Goal: Task Accomplishment & Management: Use online tool/utility

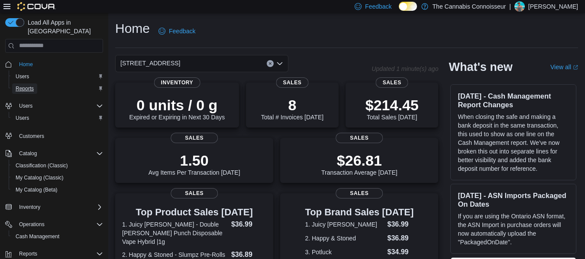
click at [30, 85] on span "Reports" at bounding box center [25, 88] width 18 height 7
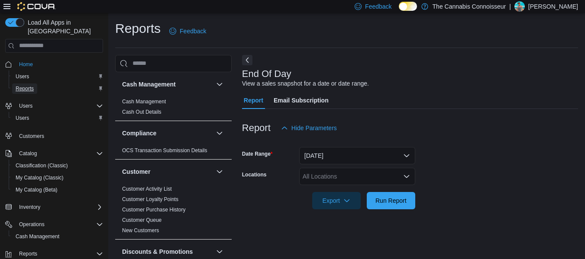
scroll to position [14, 0]
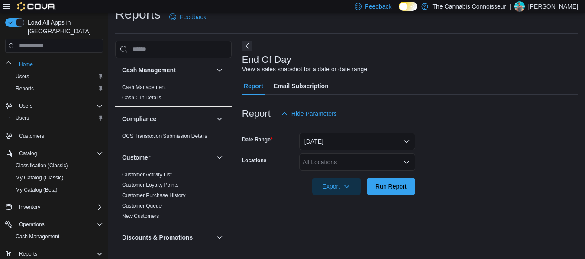
click at [403, 161] on icon "Open list of options" at bounding box center [406, 162] width 7 height 7
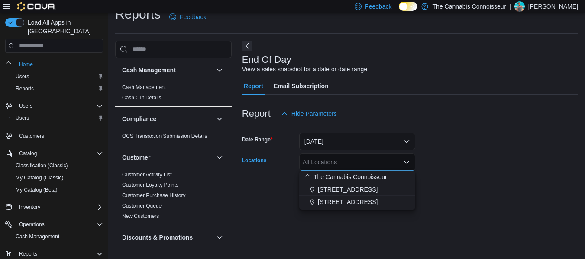
click at [361, 191] on span "[STREET_ADDRESS]" at bounding box center [348, 189] width 60 height 9
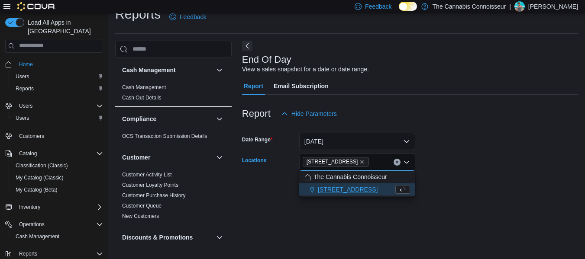
click at [465, 161] on form "Date Range Today Locations 2-1874 Scugog Street Combo box. Selected. 2-1874 Scu…" at bounding box center [410, 159] width 336 height 73
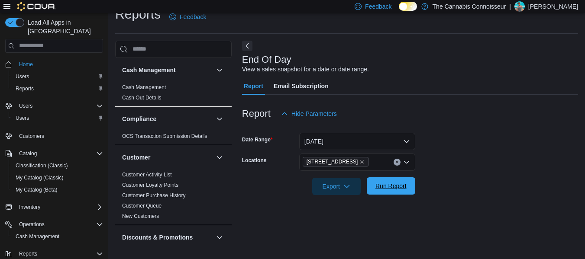
click at [393, 187] on span "Run Report" at bounding box center [390, 186] width 31 height 9
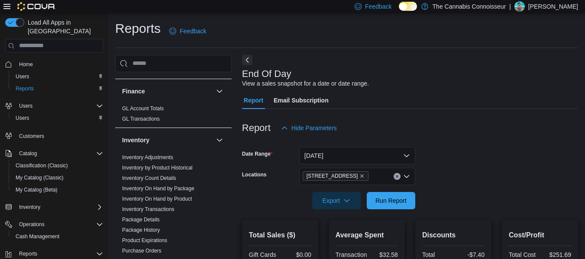
scroll to position [226, 0]
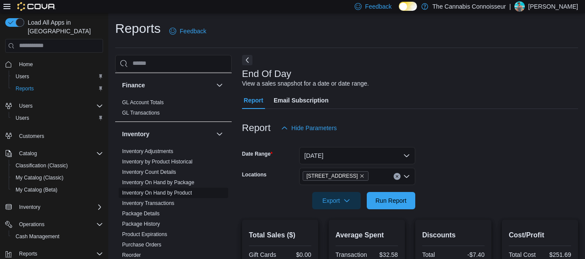
click at [181, 193] on link "Inventory On Hand by Product" at bounding box center [157, 193] width 70 height 6
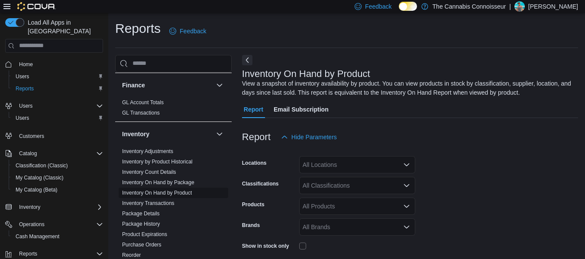
scroll to position [29, 0]
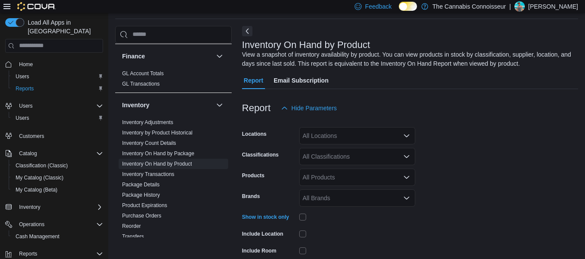
click at [408, 139] on icon "Open list of options" at bounding box center [406, 136] width 7 height 7
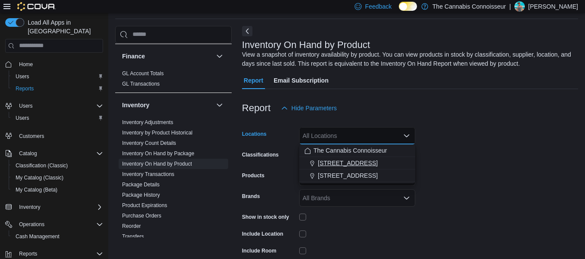
click at [372, 160] on span "2-1874 Scugog Street" at bounding box center [348, 163] width 60 height 9
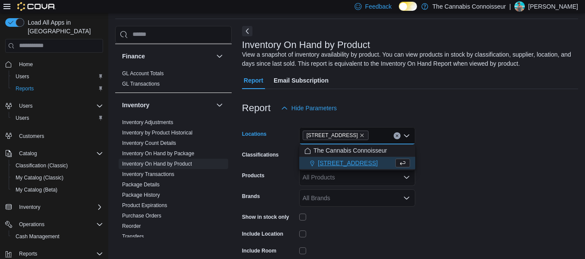
click at [439, 142] on form "Locations 2-1874 Scugog Street Combo box. Selected. 2-1874 Scugog Street. Press…" at bounding box center [410, 208] width 336 height 182
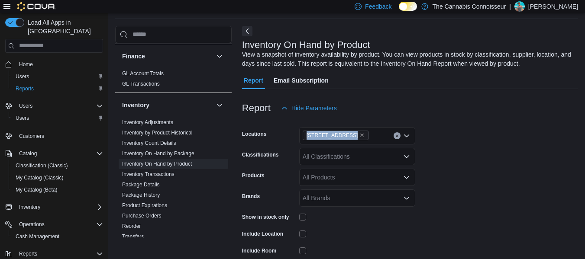
click at [381, 157] on div "All Classifications" at bounding box center [357, 156] width 116 height 17
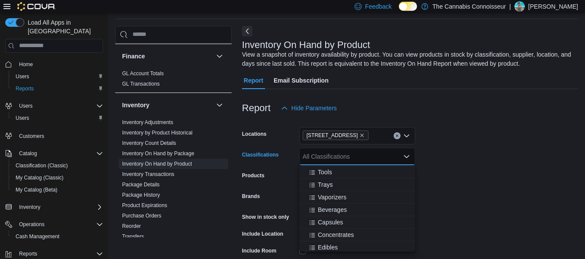
scroll to position [392, 0]
click at [344, 206] on span "Beverages" at bounding box center [332, 206] width 29 height 9
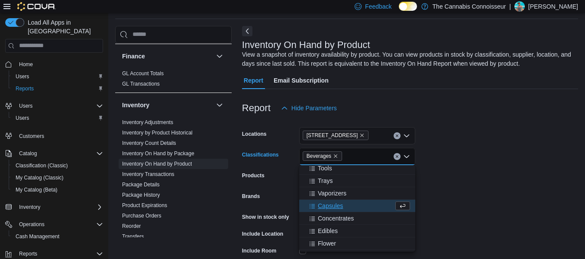
click at [336, 206] on span "Capsules" at bounding box center [330, 206] width 25 height 9
click at [322, 244] on span "Oil" at bounding box center [321, 243] width 7 height 9
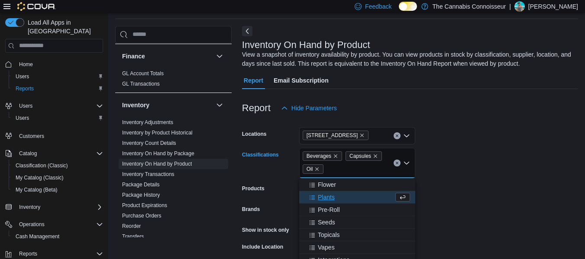
scroll to position [459, 0]
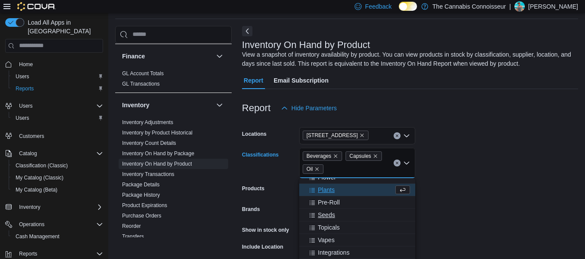
click at [331, 214] on span "Seeds" at bounding box center [326, 215] width 17 height 9
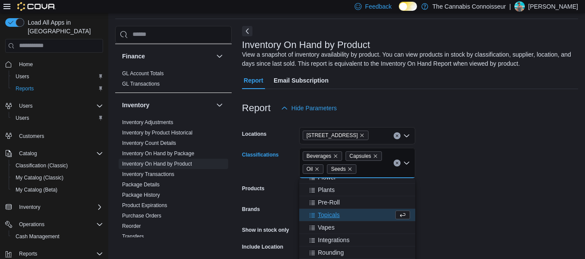
click at [330, 217] on span "Topicals" at bounding box center [329, 215] width 22 height 9
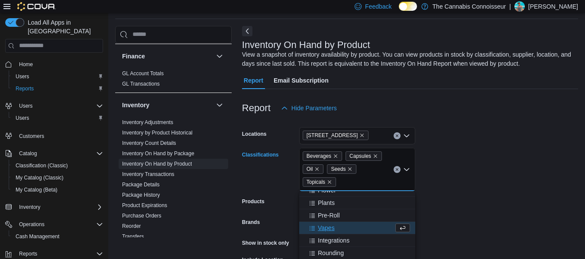
click at [470, 194] on form "Locations 2-1874 Scugog Street Classifications Beverages Capsules Oil Seeds Top…" at bounding box center [410, 221] width 336 height 208
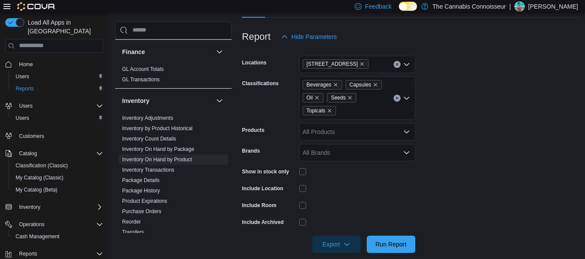
scroll to position [112, 0]
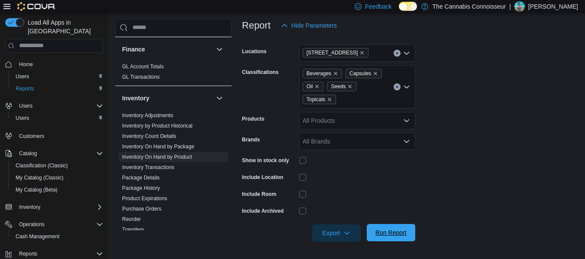
click at [394, 231] on span "Run Report" at bounding box center [390, 233] width 31 height 9
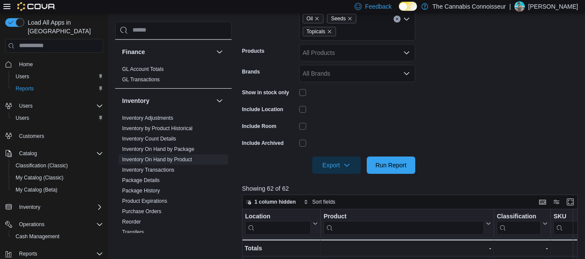
scroll to position [181, 0]
click at [345, 165] on icon "button" at bounding box center [346, 164] width 7 height 7
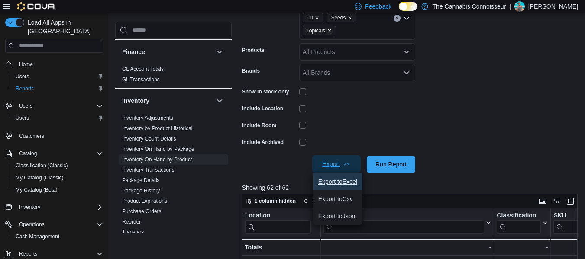
click at [339, 181] on span "Export to Excel" at bounding box center [337, 181] width 39 height 7
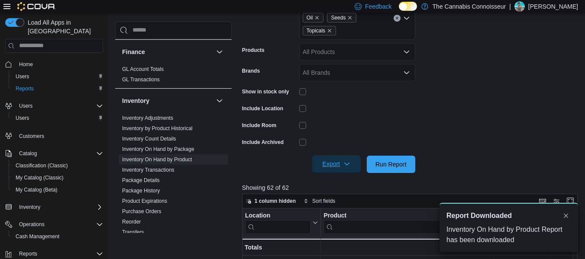
scroll to position [0, 0]
